Goal: Find specific page/section: Find specific page/section

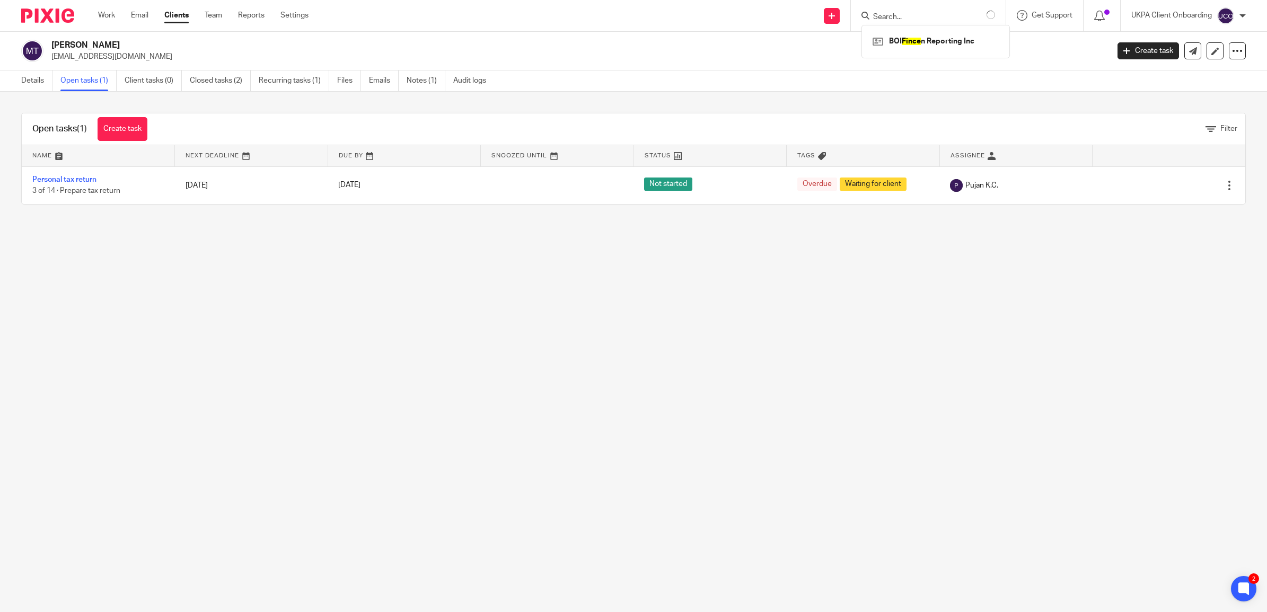
click at [926, 11] on form at bounding box center [933, 15] width 123 height 13
click at [899, 14] on input "Search" at bounding box center [919, 18] width 95 height 10
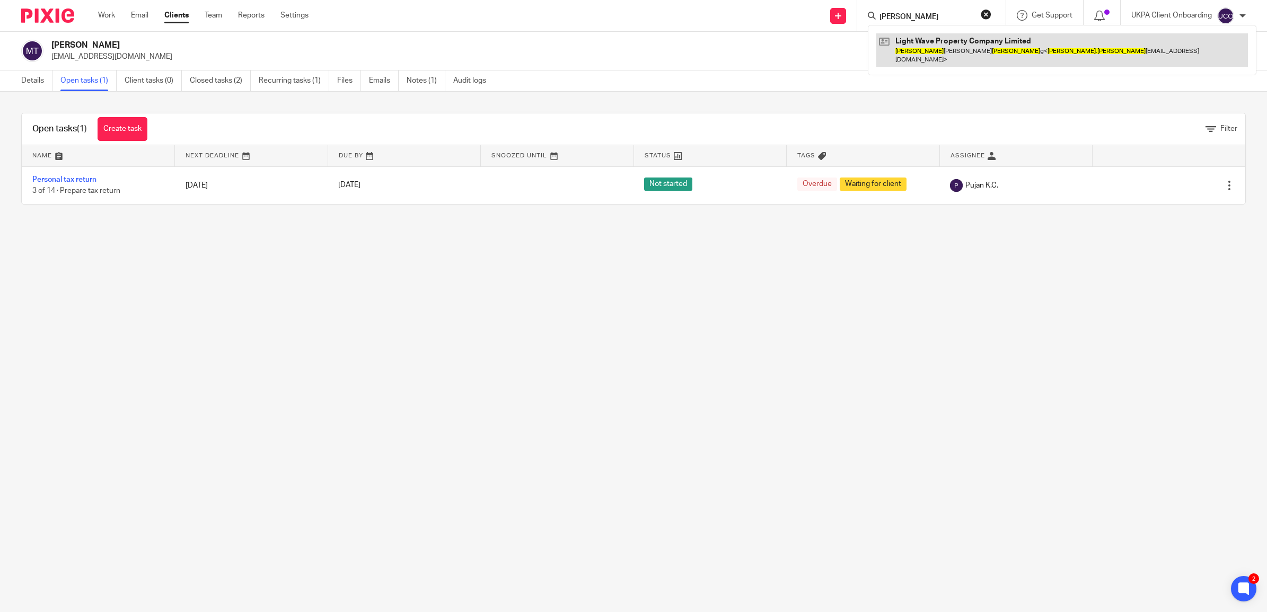
type input "danny hardin"
click at [910, 51] on link at bounding box center [1062, 49] width 372 height 33
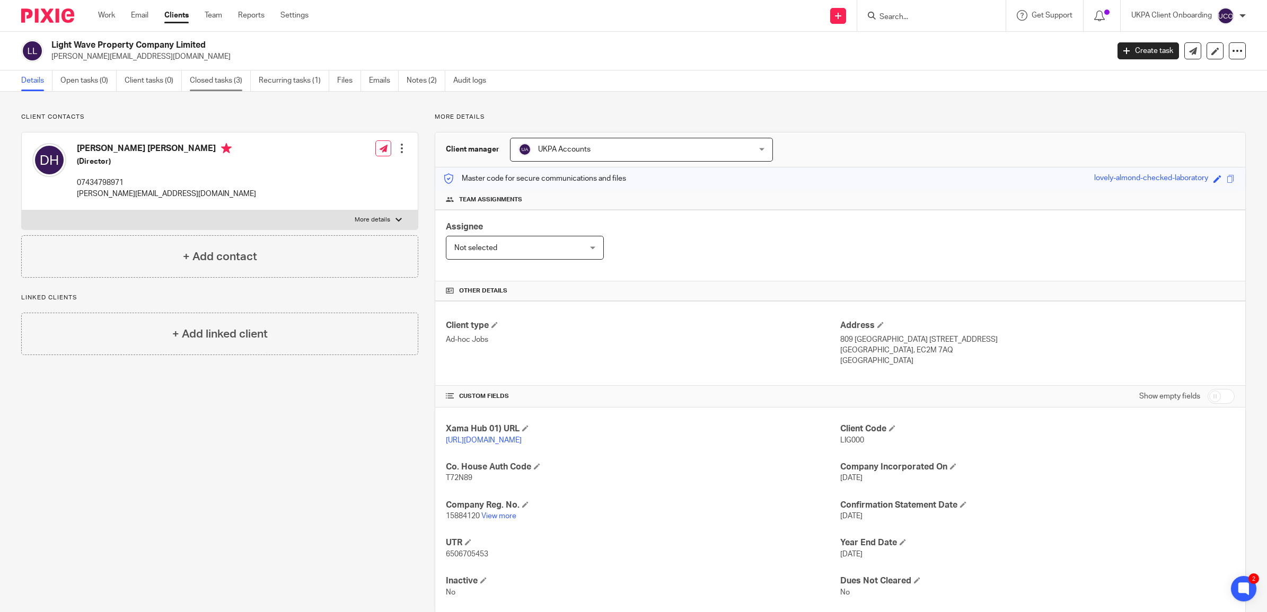
click at [216, 82] on link "Closed tasks (3)" at bounding box center [220, 81] width 61 height 21
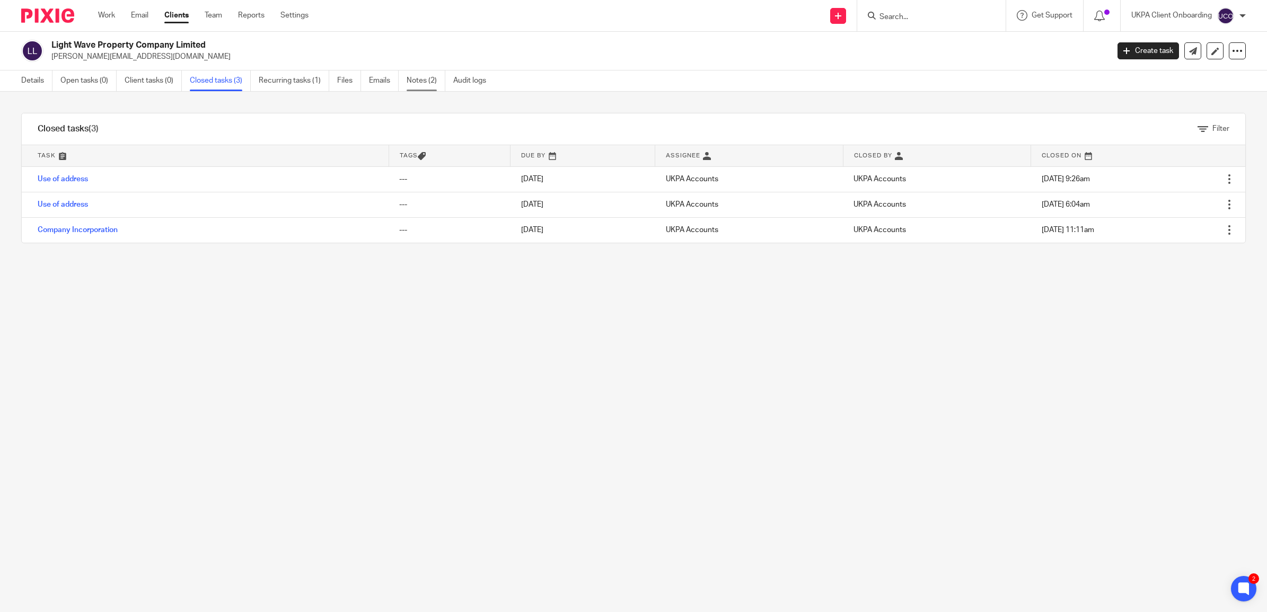
click at [423, 83] on link "Notes (2)" at bounding box center [426, 81] width 39 height 21
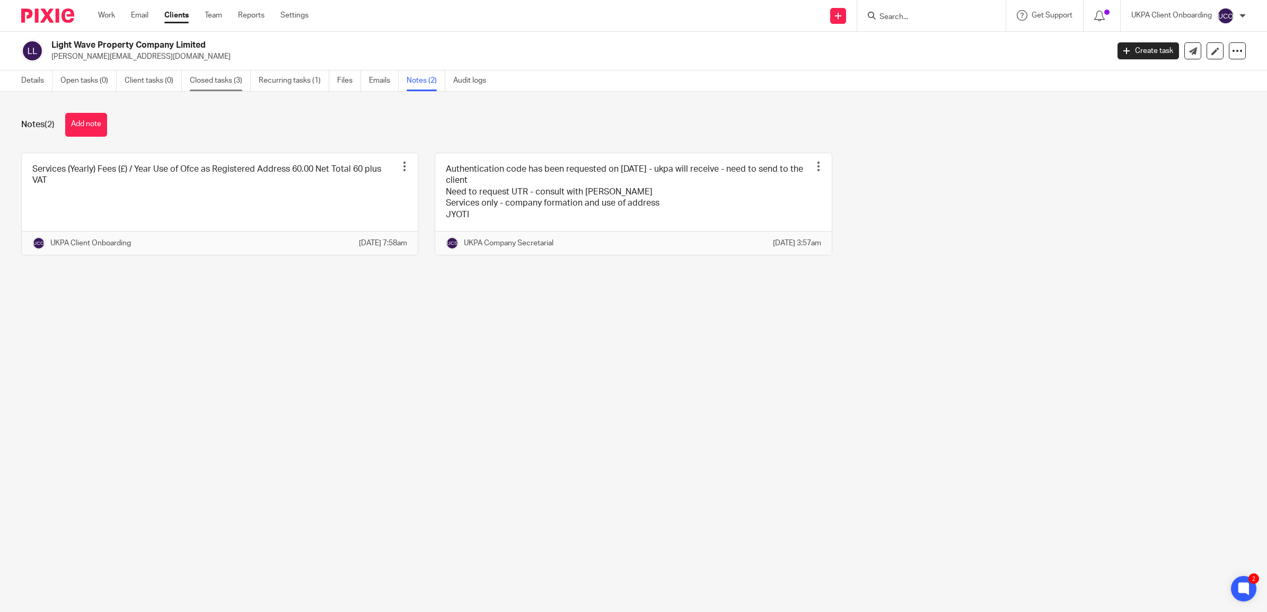
click at [206, 73] on link "Closed tasks (3)" at bounding box center [220, 81] width 61 height 21
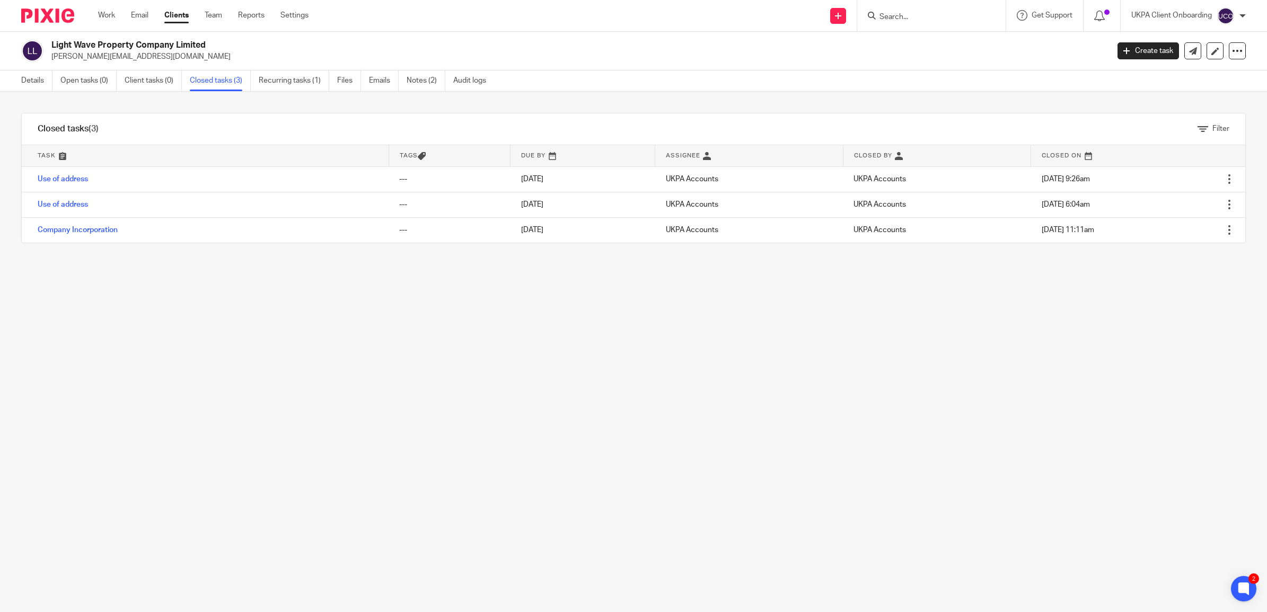
drag, startPoint x: 231, startPoint y: 50, endPoint x: 91, endPoint y: 48, distance: 140.0
click at [91, 48] on div "Light Wave Property Company Limited danny.harding_work@icloud.com" at bounding box center [576, 51] width 1050 height 22
drag, startPoint x: 91, startPoint y: 48, endPoint x: 232, endPoint y: 43, distance: 141.1
click at [232, 43] on h2 "Light Wave Property Company Limited" at bounding box center [471, 45] width 840 height 11
drag, startPoint x: 232, startPoint y: 43, endPoint x: 61, endPoint y: 43, distance: 170.2
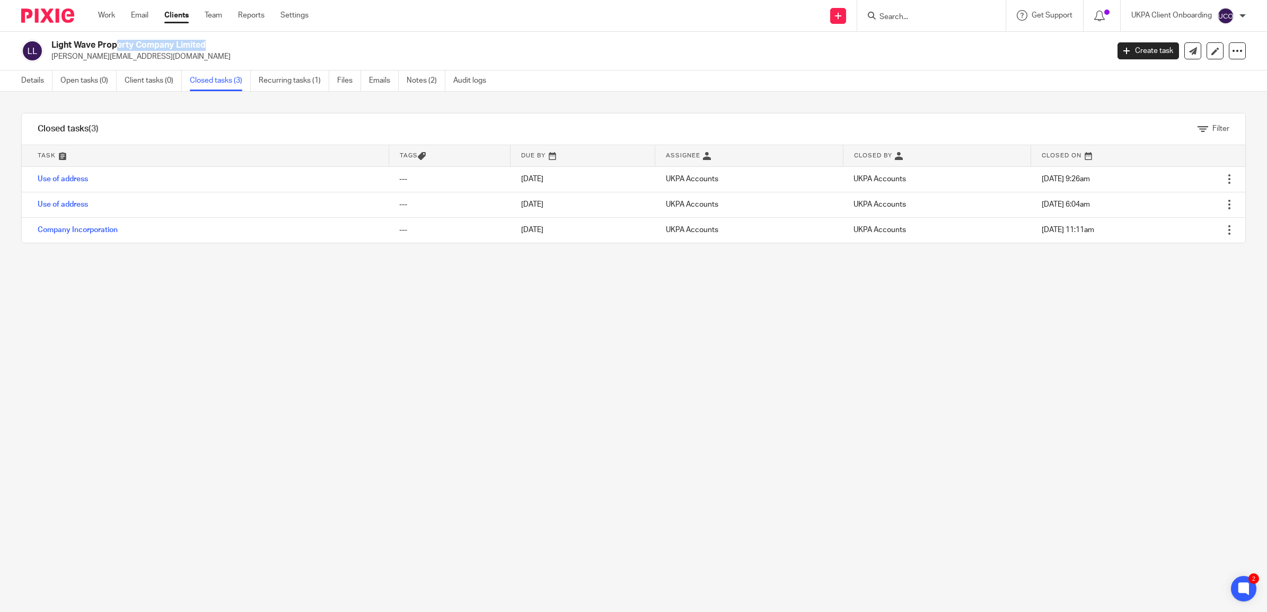
click at [61, 43] on h2 "Light Wave Property Company Limited" at bounding box center [471, 45] width 840 height 11
drag, startPoint x: 61, startPoint y: 43, endPoint x: 243, endPoint y: 43, distance: 181.3
click at [243, 43] on h2 "Light Wave Property Company Limited" at bounding box center [471, 45] width 840 height 11
